Goal: Transaction & Acquisition: Purchase product/service

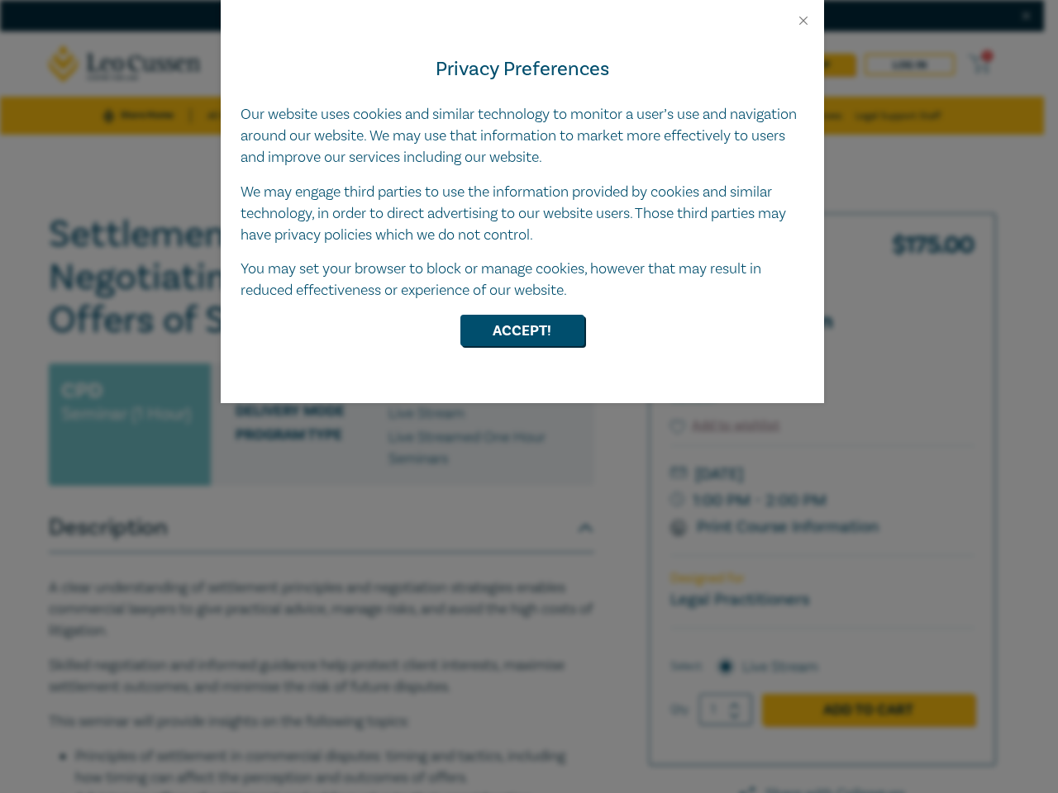
click at [529, 397] on div "Privacy Preferences Our website uses cookies and similar technology to monitor …" at bounding box center [522, 215] width 603 height 375
click at [803, 21] on button "Close" at bounding box center [803, 20] width 15 height 15
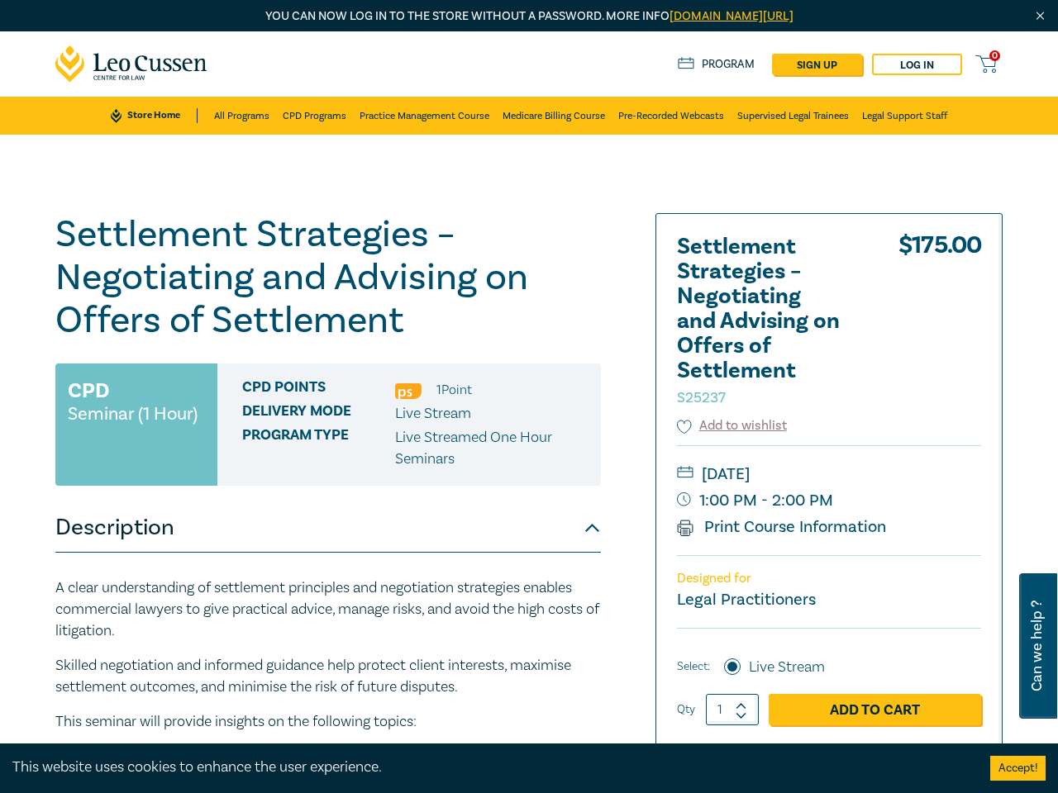
click at [522, 331] on h1 "Settlement Strategies – Negotiating and Advising on Offers of Settlement S25237" at bounding box center [328, 277] width 546 height 129
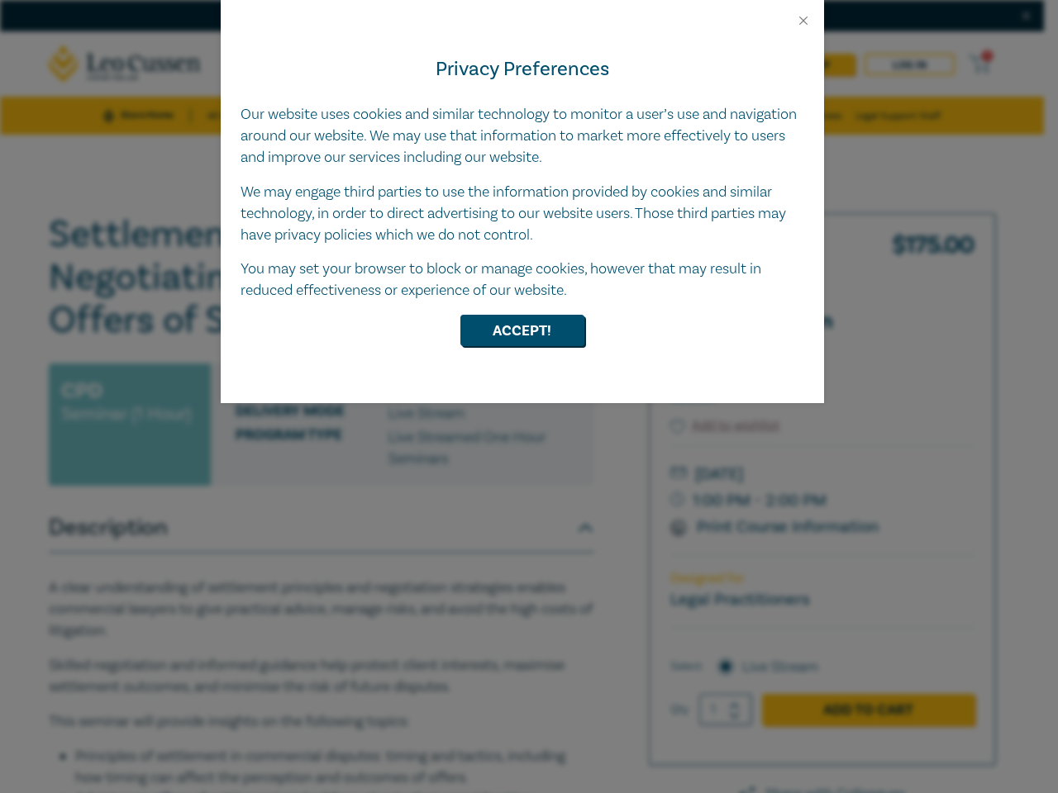
click at [529, 397] on div "Privacy Preferences Our website uses cookies and similar technology to monitor …" at bounding box center [522, 215] width 603 height 375
click at [803, 21] on button "Close" at bounding box center [803, 20] width 15 height 15
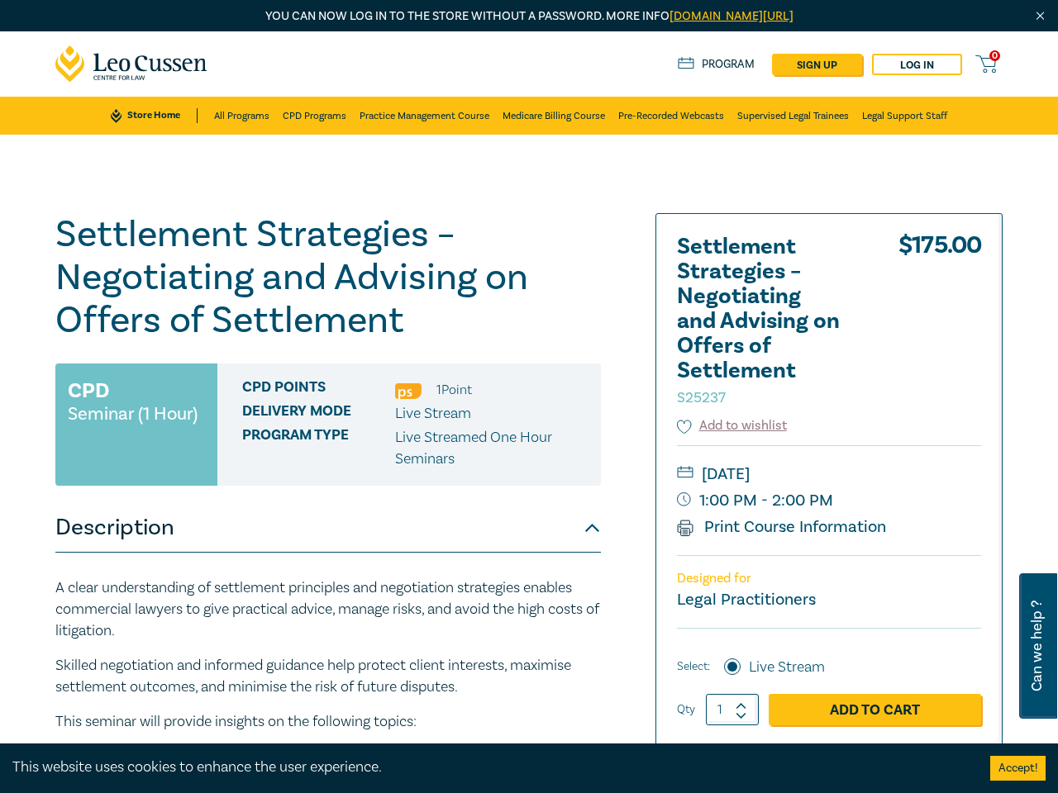
click at [522, 331] on h1 "Settlement Strategies – Negotiating and Advising on Offers of Settlement S25237" at bounding box center [328, 277] width 546 height 129
